Goal: Transaction & Acquisition: Book appointment/travel/reservation

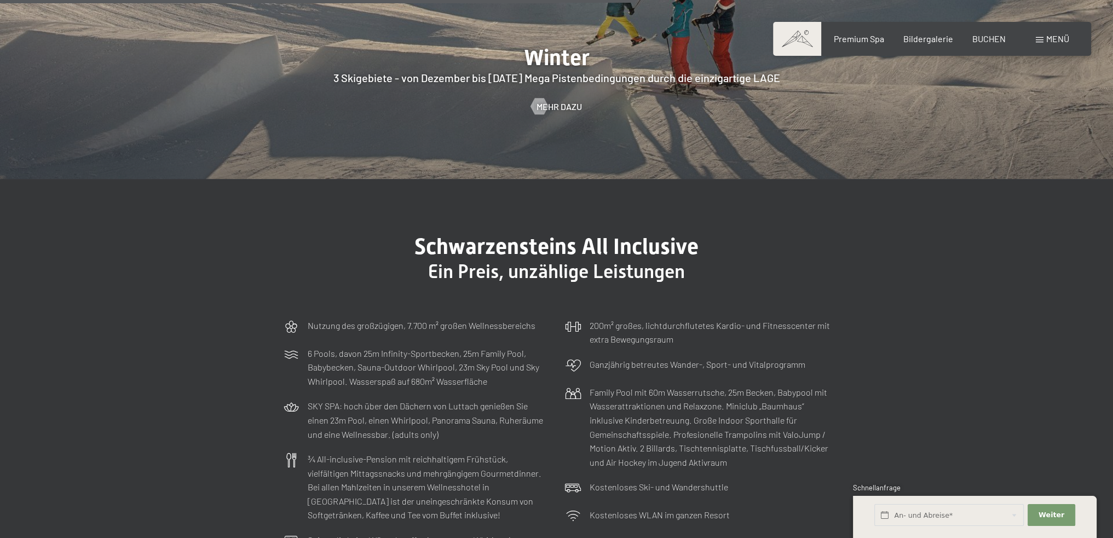
scroll to position [3469, 0]
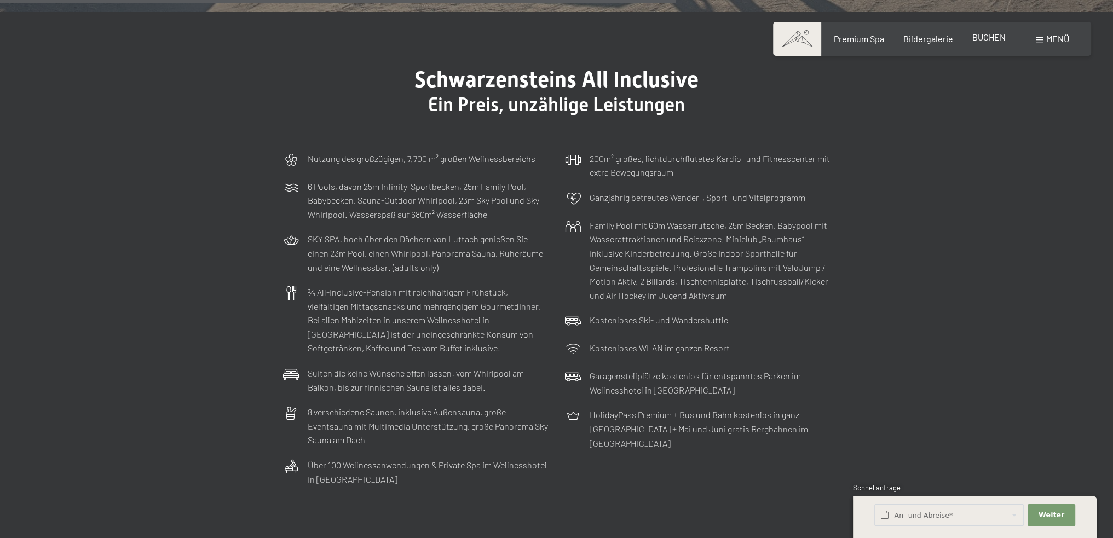
click at [986, 43] on div "BUCHEN" at bounding box center [989, 37] width 33 height 12
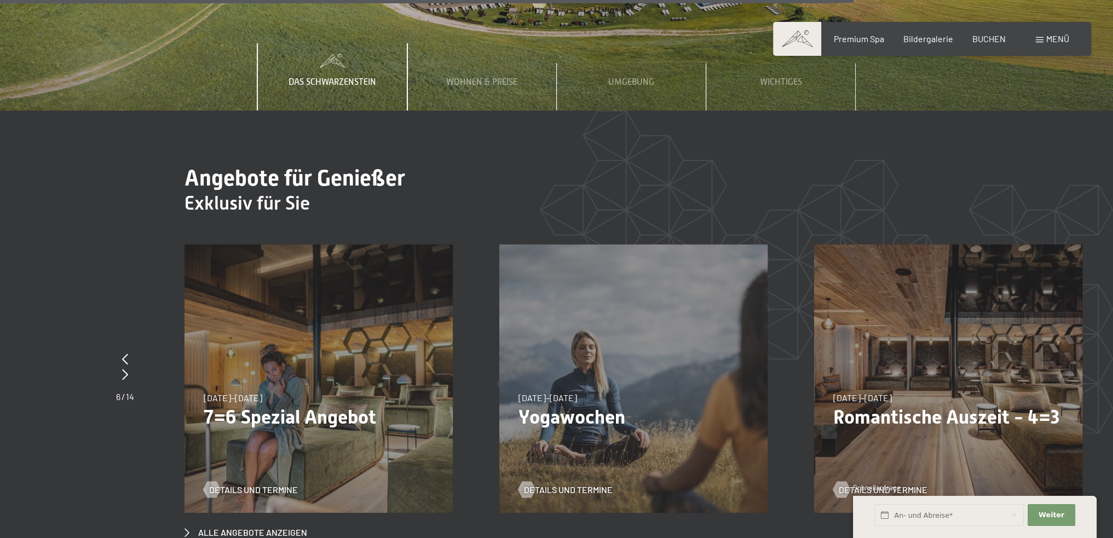
scroll to position [4199, 0]
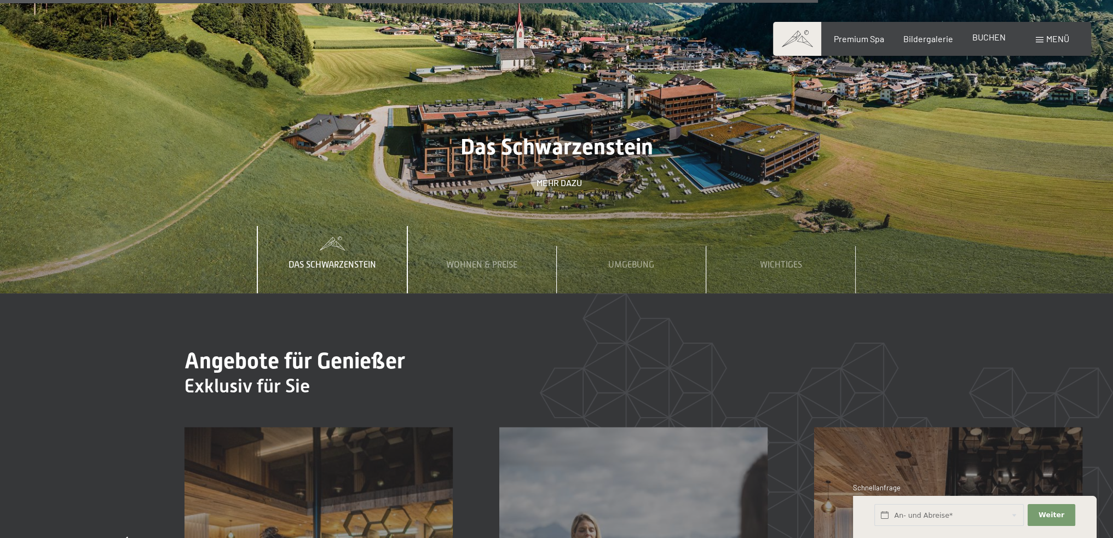
click at [979, 40] on span "BUCHEN" at bounding box center [989, 37] width 33 height 10
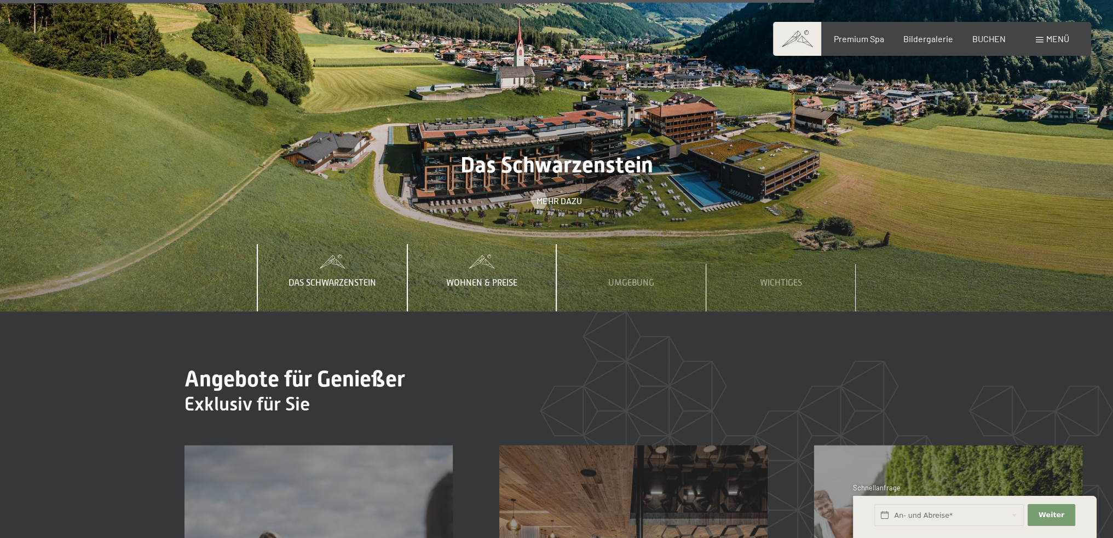
scroll to position [3998, 0]
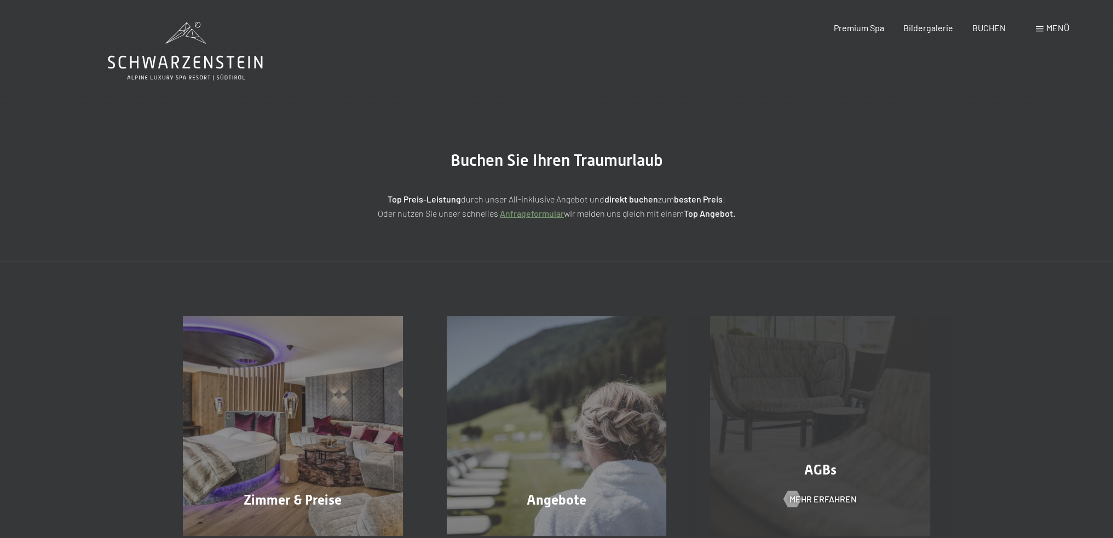
scroll to position [182, 0]
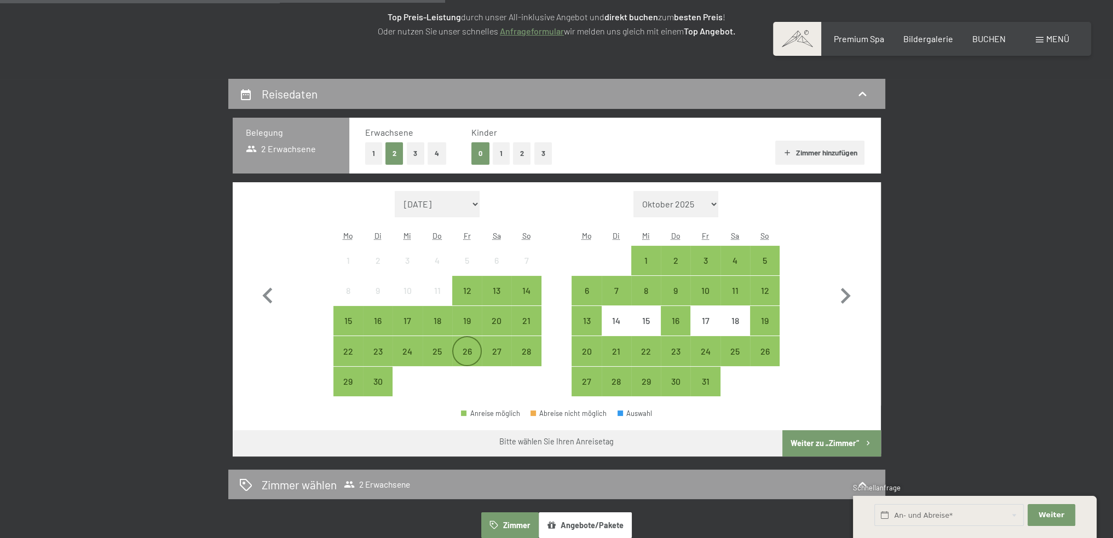
click at [473, 352] on div "26" at bounding box center [466, 360] width 27 height 27
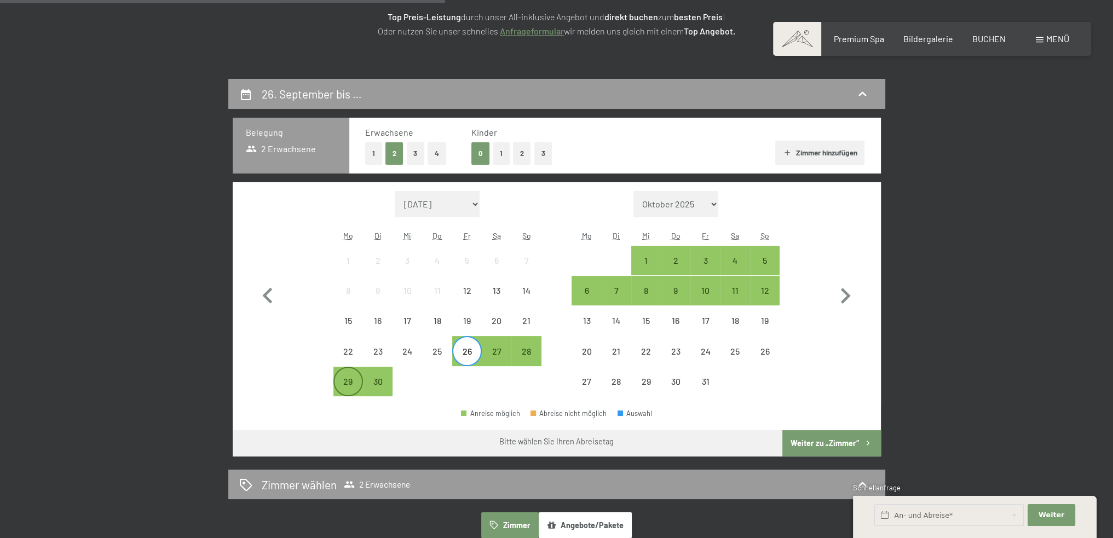
click at [346, 382] on div "29" at bounding box center [348, 390] width 27 height 27
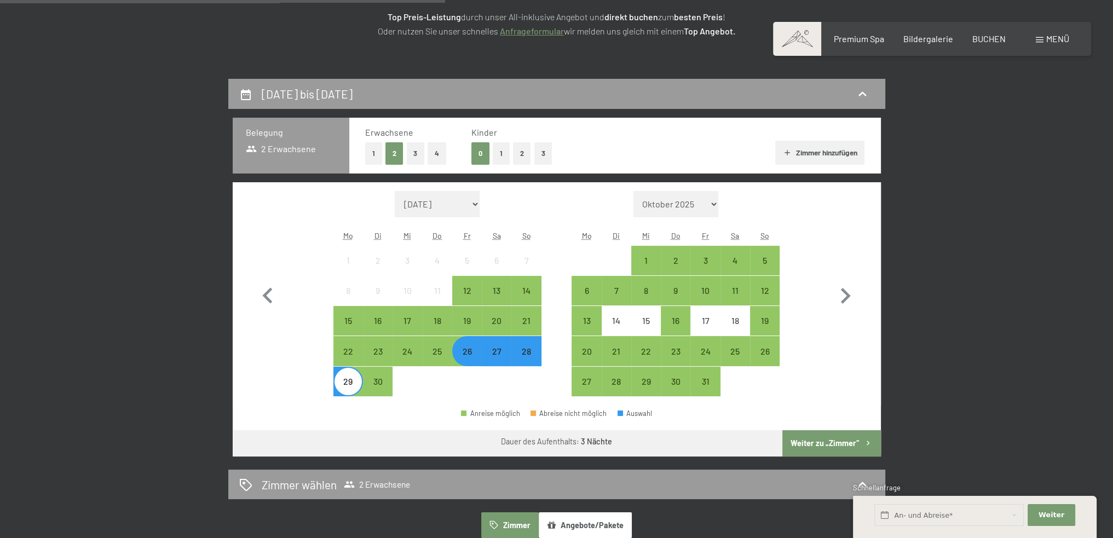
click at [824, 440] on button "Weiter zu „Zimmer“" at bounding box center [832, 443] width 98 height 26
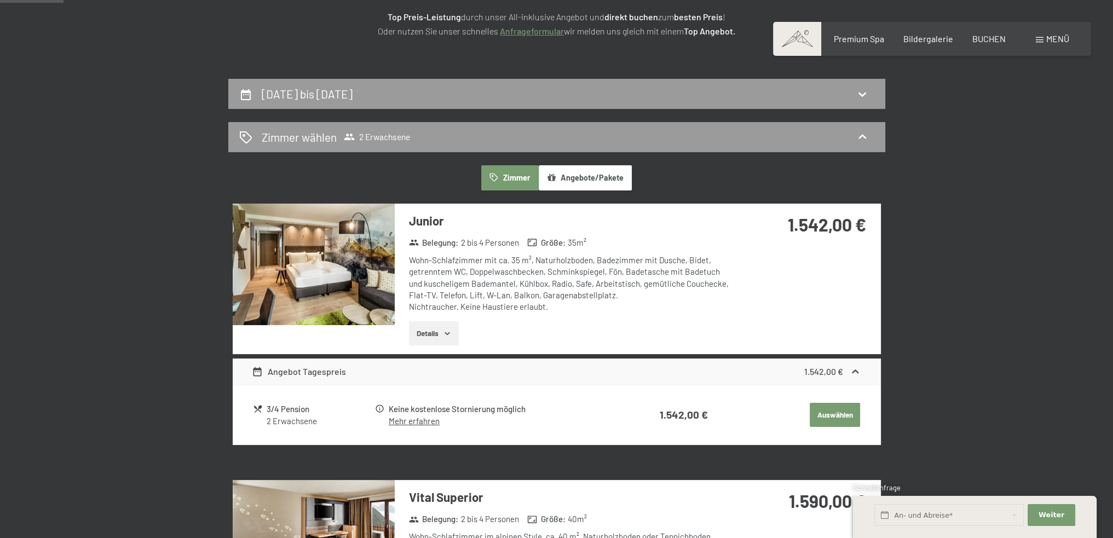
click at [298, 264] on img at bounding box center [314, 265] width 162 height 122
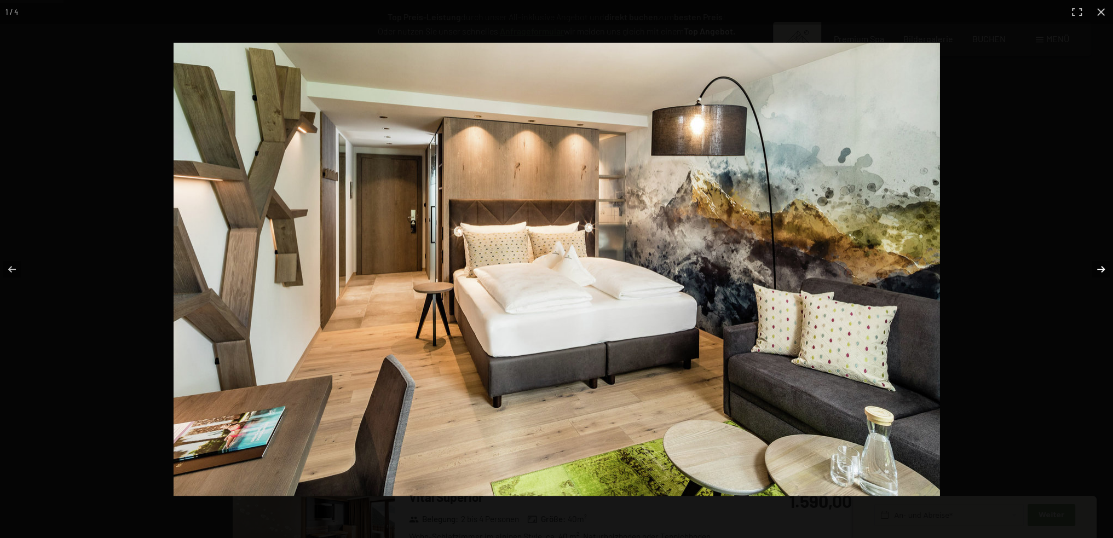
click at [1103, 273] on button "button" at bounding box center [1094, 269] width 38 height 55
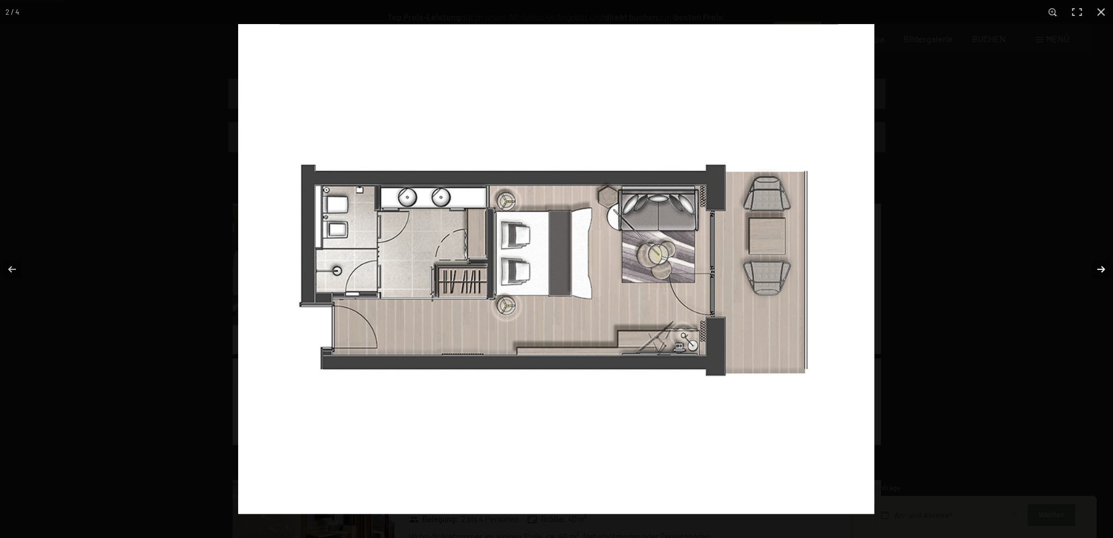
click at [1103, 272] on button "button" at bounding box center [1094, 269] width 38 height 55
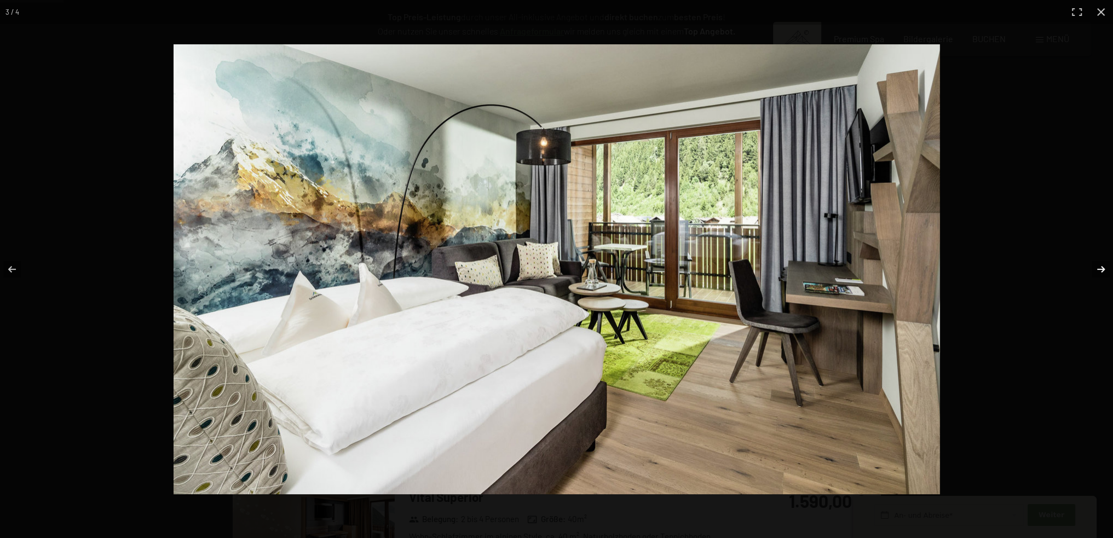
click at [1102, 272] on button "button" at bounding box center [1094, 269] width 38 height 55
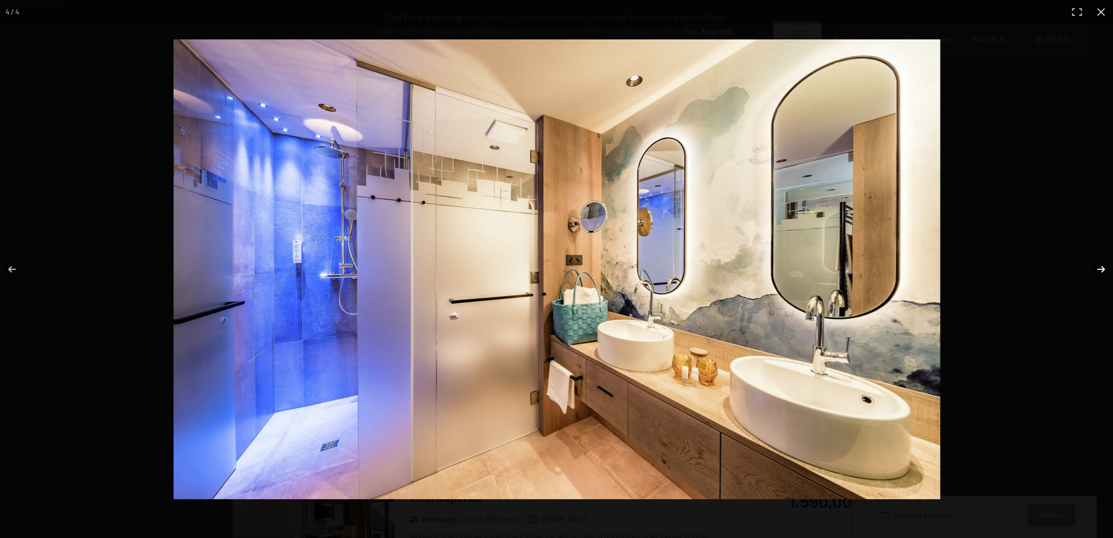
click at [1102, 272] on button "button" at bounding box center [1094, 269] width 38 height 55
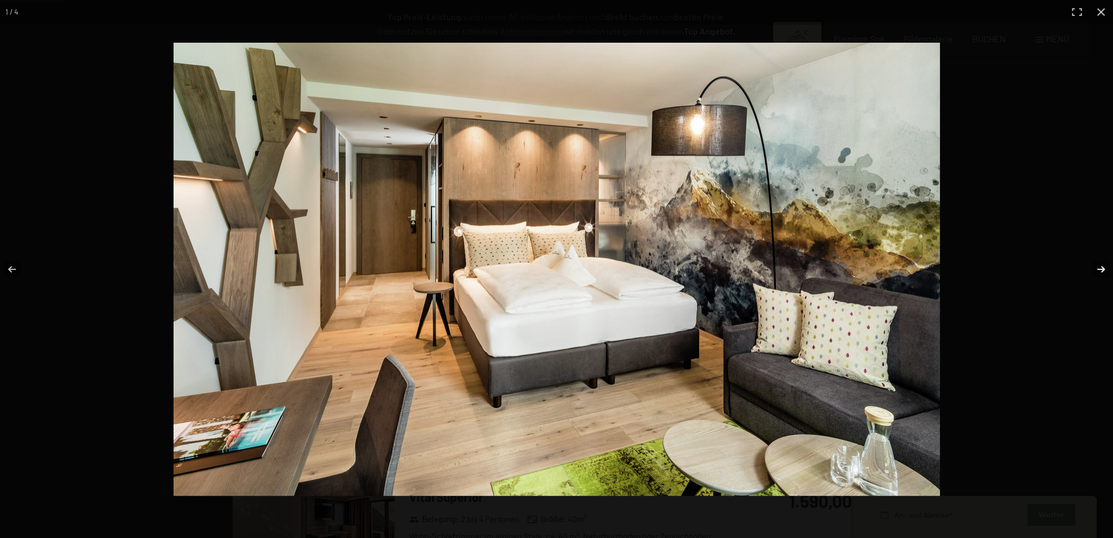
click at [1098, 270] on button "button" at bounding box center [1094, 269] width 38 height 55
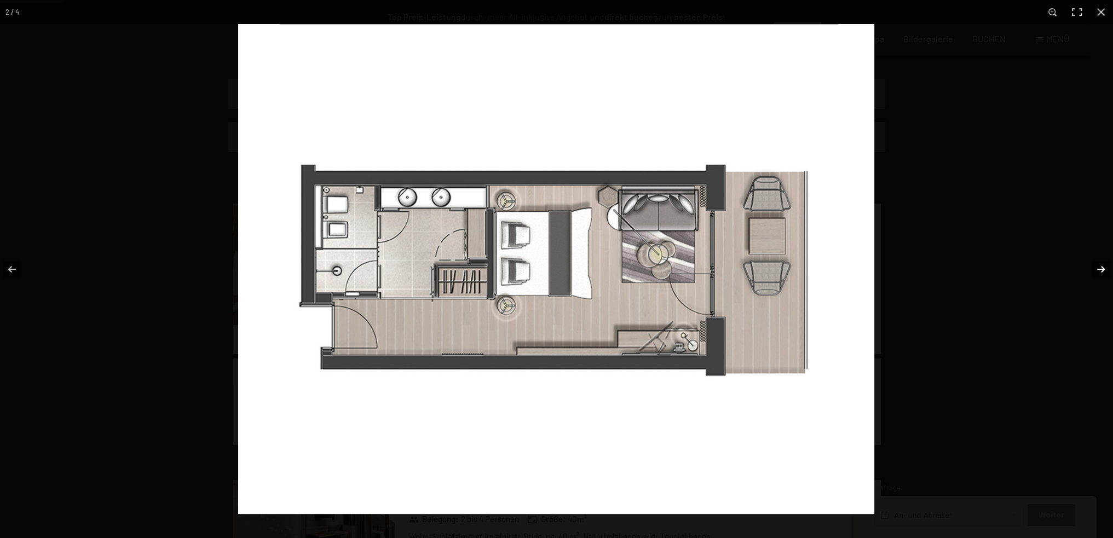
click at [1098, 269] on button "button" at bounding box center [1094, 269] width 38 height 55
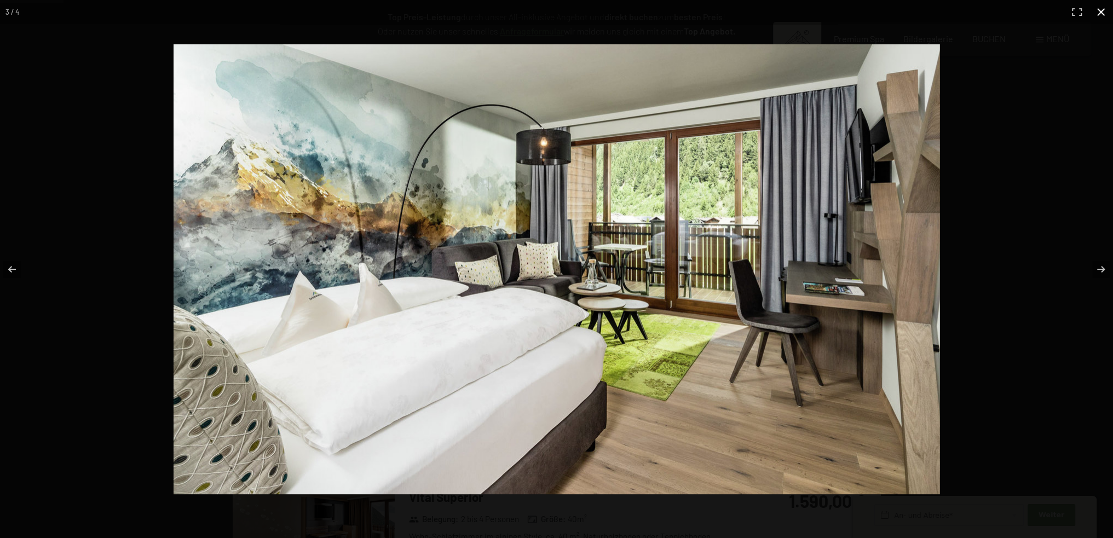
click at [1103, 14] on button "button" at bounding box center [1101, 12] width 24 height 24
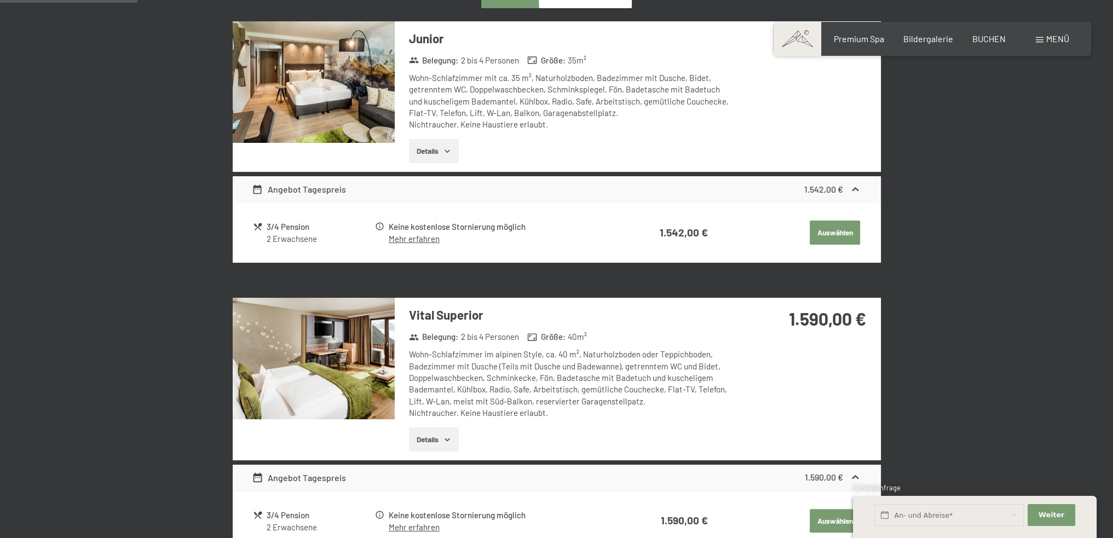
scroll to position [548, 0]
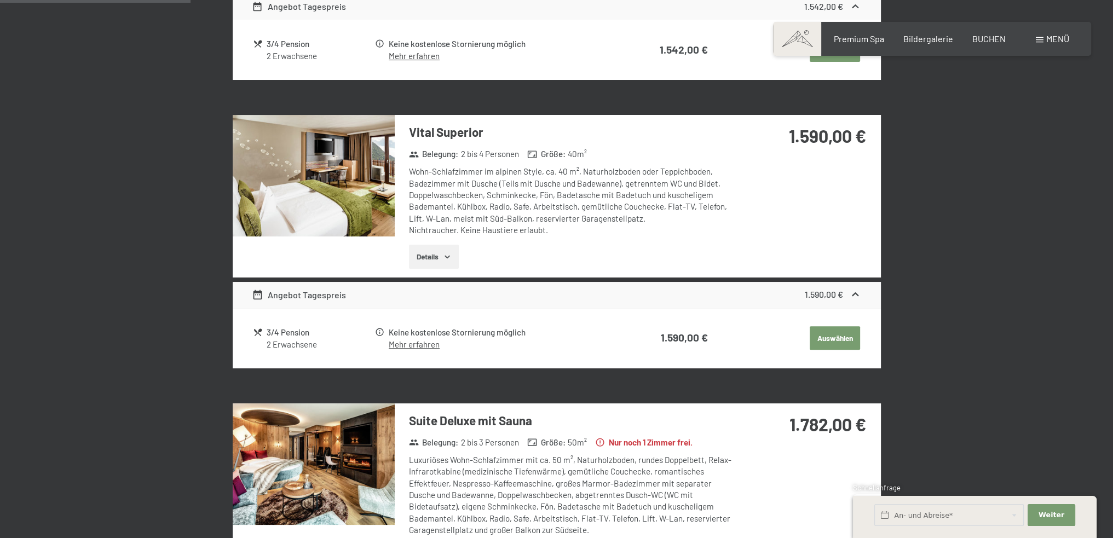
click at [323, 168] on img at bounding box center [314, 176] width 162 height 122
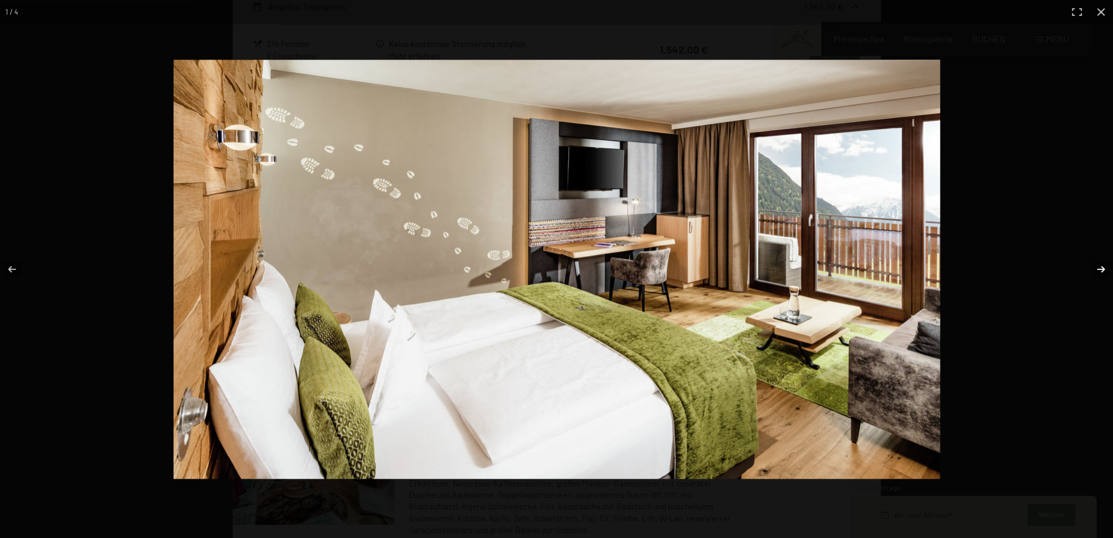
click at [1103, 271] on button "button" at bounding box center [1094, 269] width 38 height 55
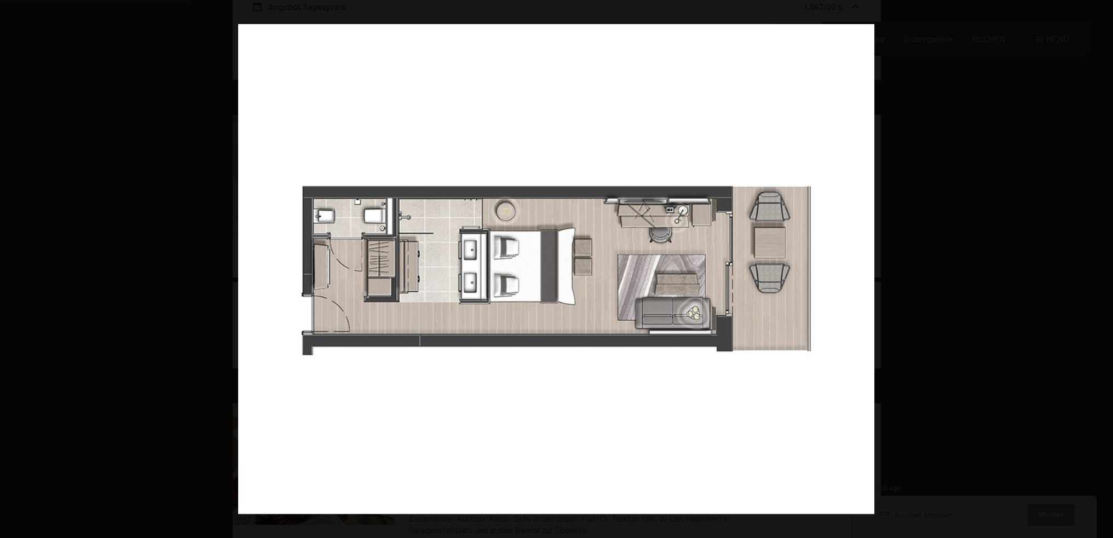
click at [1103, 271] on button "button" at bounding box center [1094, 269] width 38 height 55
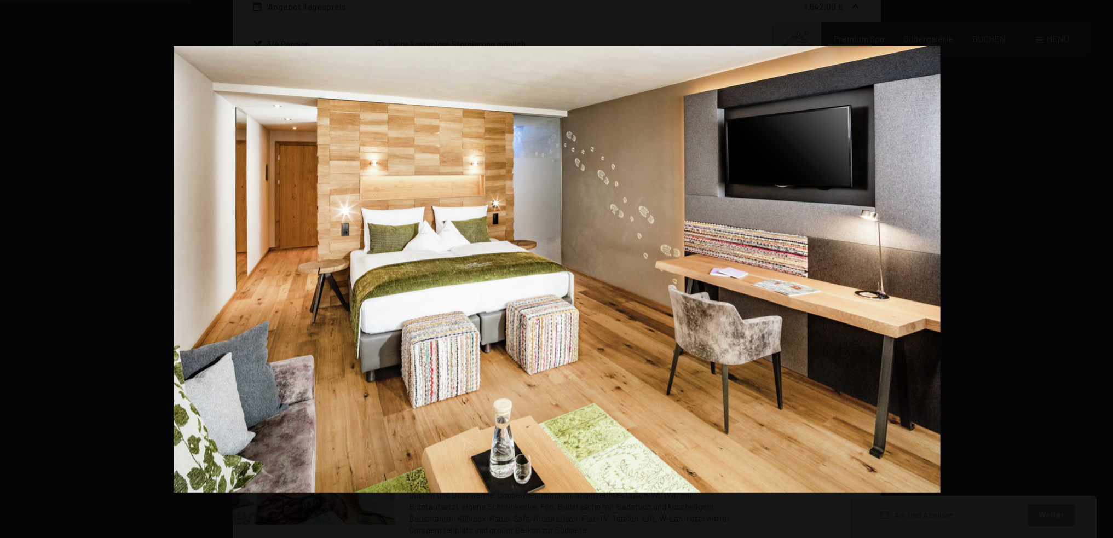
click at [1103, 271] on button "button" at bounding box center [1094, 269] width 38 height 55
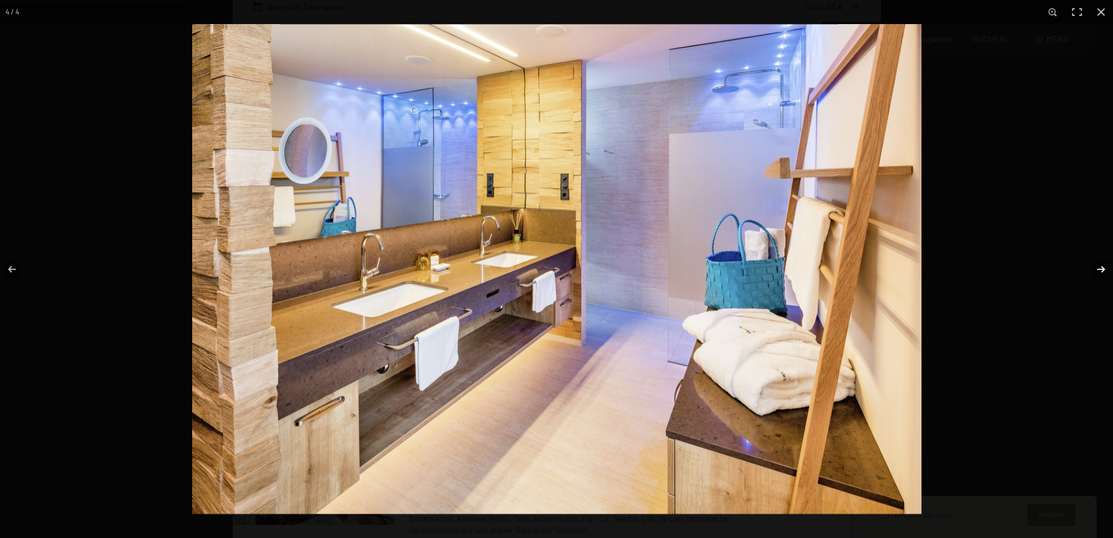
click at [1098, 269] on button "button" at bounding box center [1094, 269] width 38 height 55
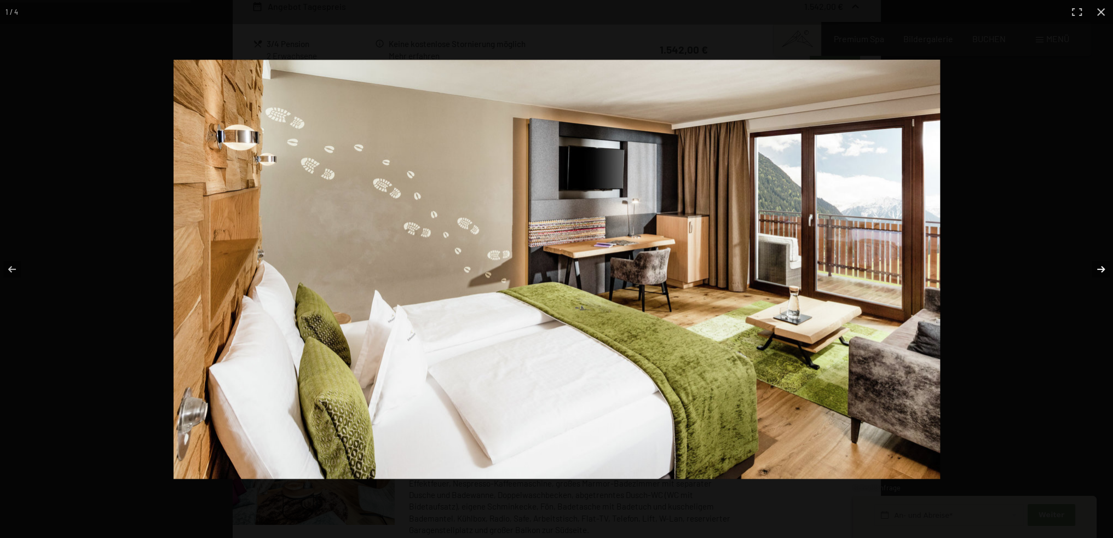
click at [1098, 269] on button "button" at bounding box center [1094, 269] width 38 height 55
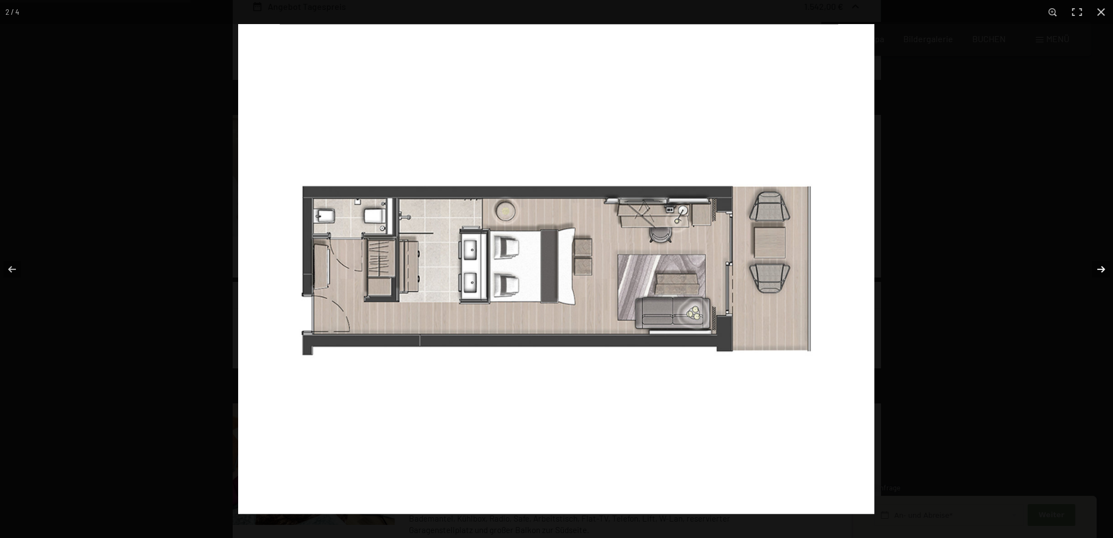
click at [1098, 269] on button "button" at bounding box center [1094, 269] width 38 height 55
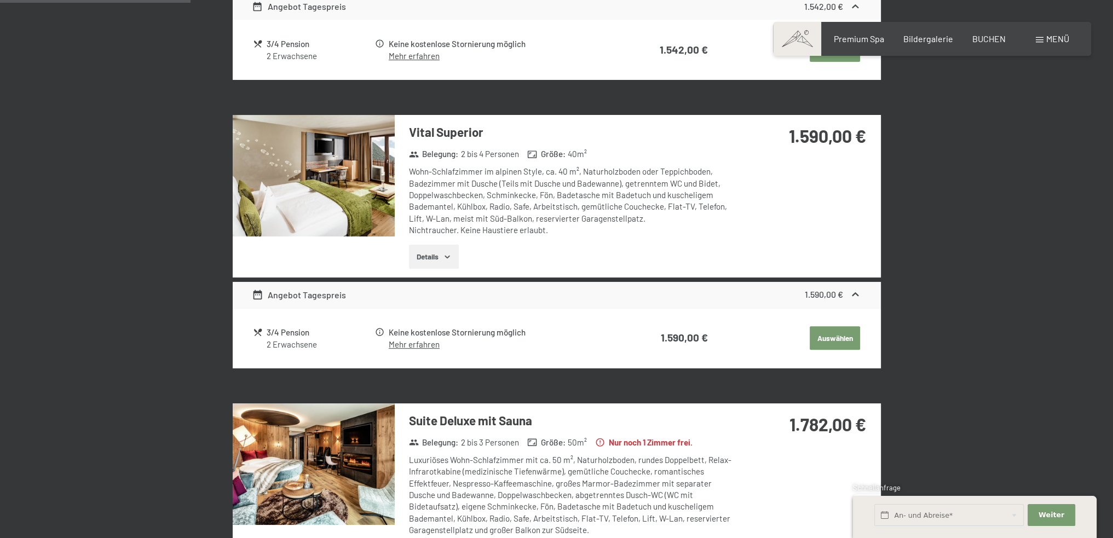
click at [0, 0] on button "button" at bounding box center [0, 0] width 0 height 0
click at [835, 341] on button "Auswählen" at bounding box center [835, 338] width 50 height 24
